Goal: Task Accomplishment & Management: Use online tool/utility

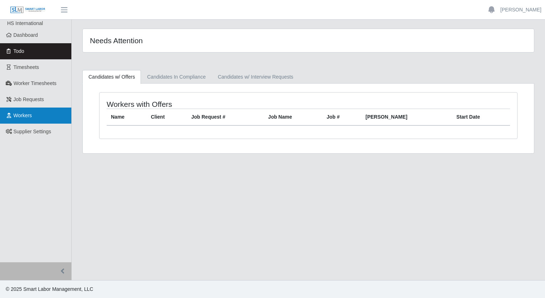
click at [30, 119] on link "Workers" at bounding box center [35, 115] width 71 height 16
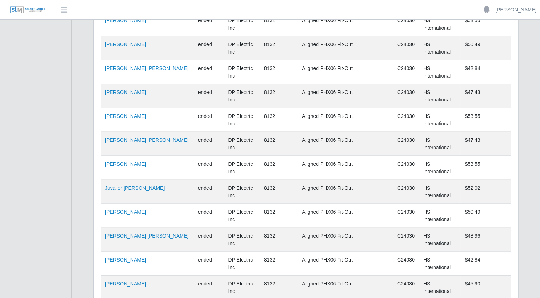
scroll to position [4765, 0]
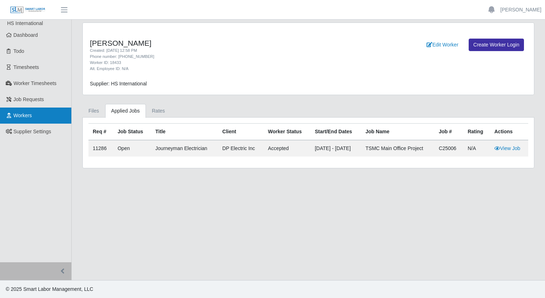
click at [42, 113] on link "Workers" at bounding box center [35, 115] width 71 height 16
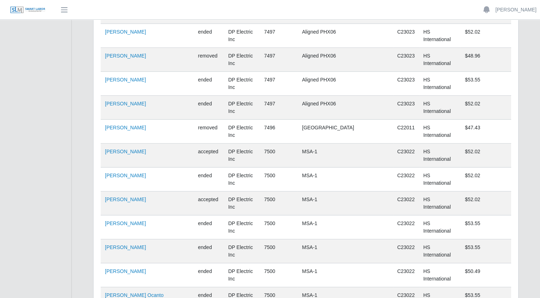
scroll to position [4765, 0]
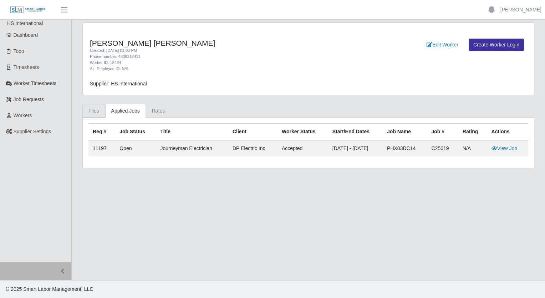
click at [98, 113] on link "Files" at bounding box center [93, 111] width 23 height 14
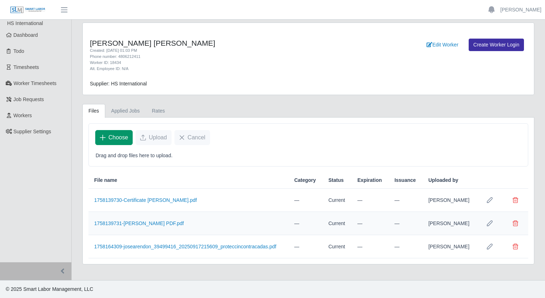
click at [128, 138] on button "Choose" at bounding box center [113, 137] width 37 height 15
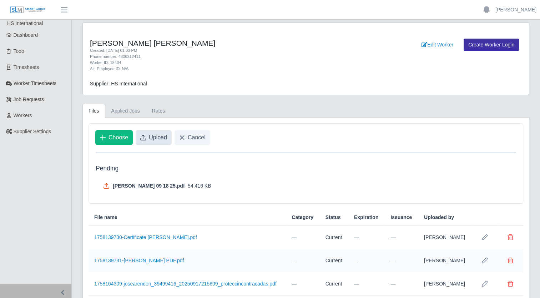
click at [156, 137] on span "Upload" at bounding box center [158, 137] width 18 height 9
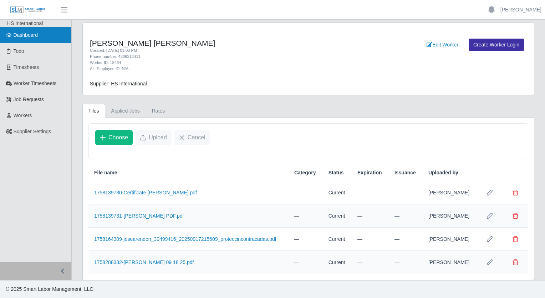
click at [39, 36] on link "Dashboard" at bounding box center [35, 35] width 71 height 16
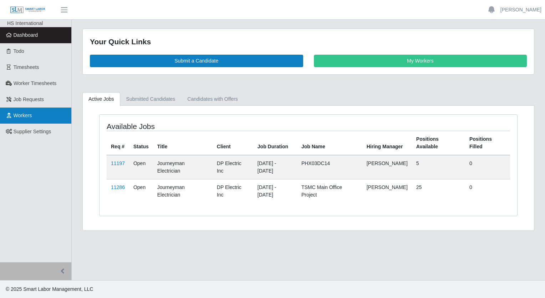
click at [26, 114] on span "Workers" at bounding box center [23, 115] width 19 height 6
